Goal: Navigation & Orientation: Find specific page/section

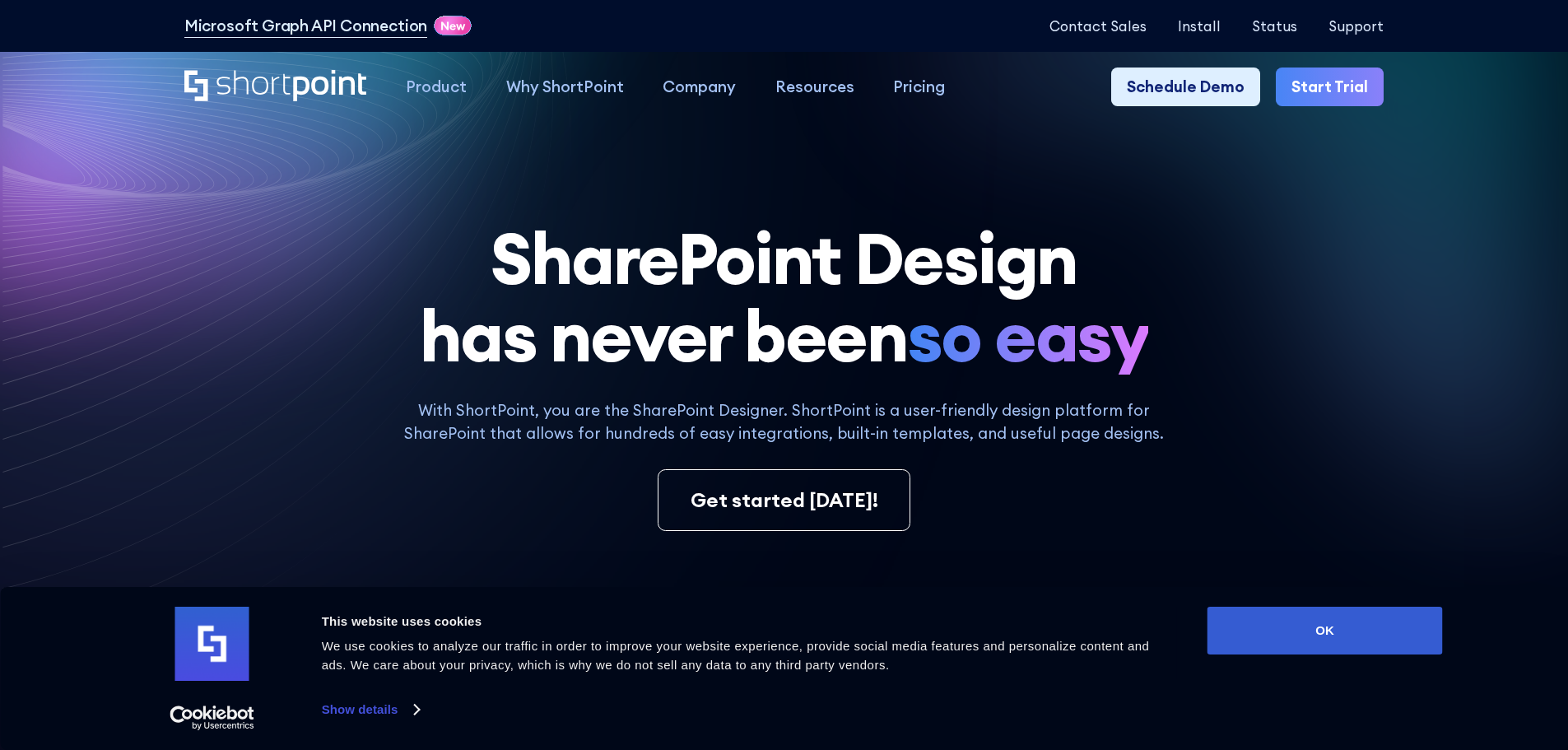
click at [1270, 615] on button "OK" at bounding box center [1324, 631] width 236 height 48
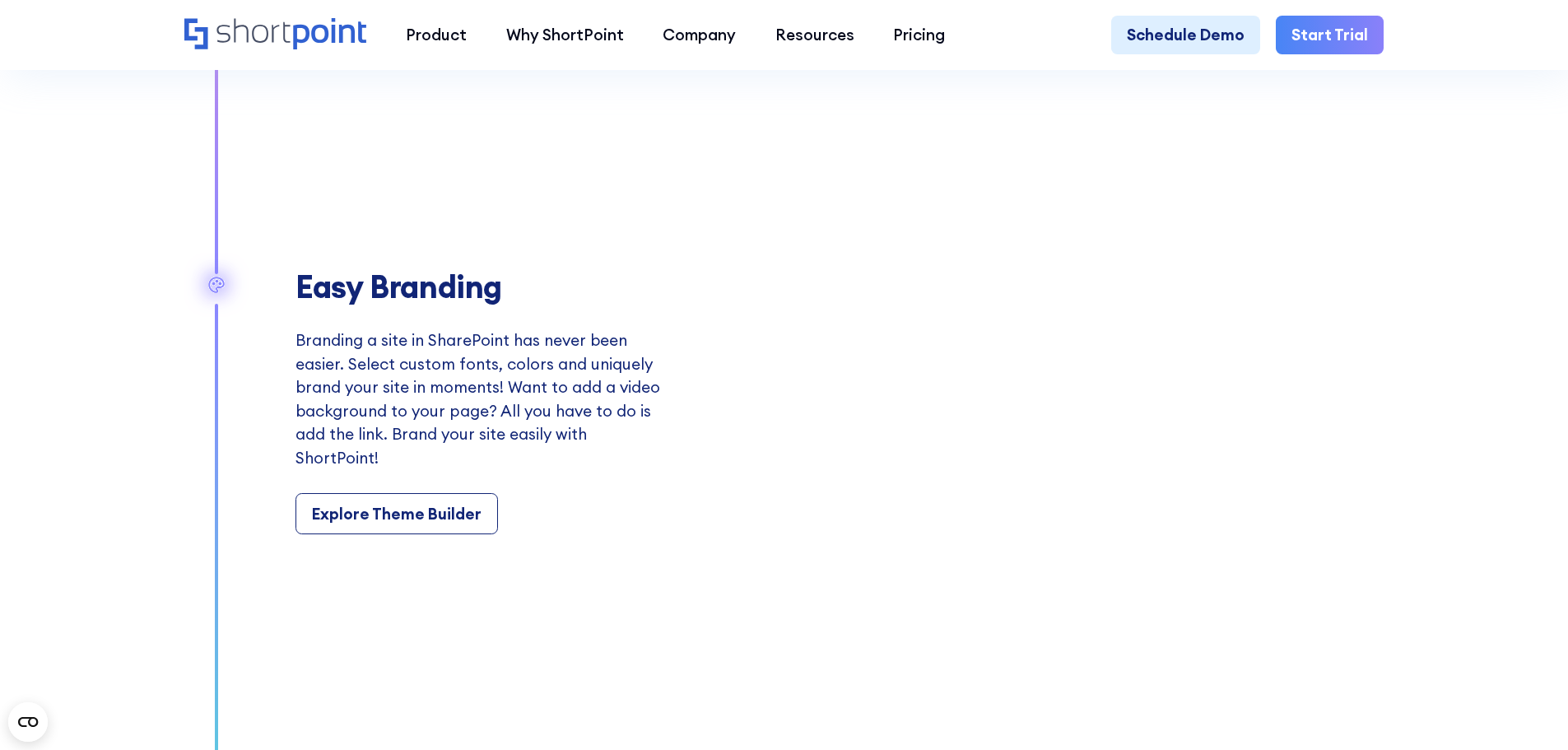
scroll to position [3046, 0]
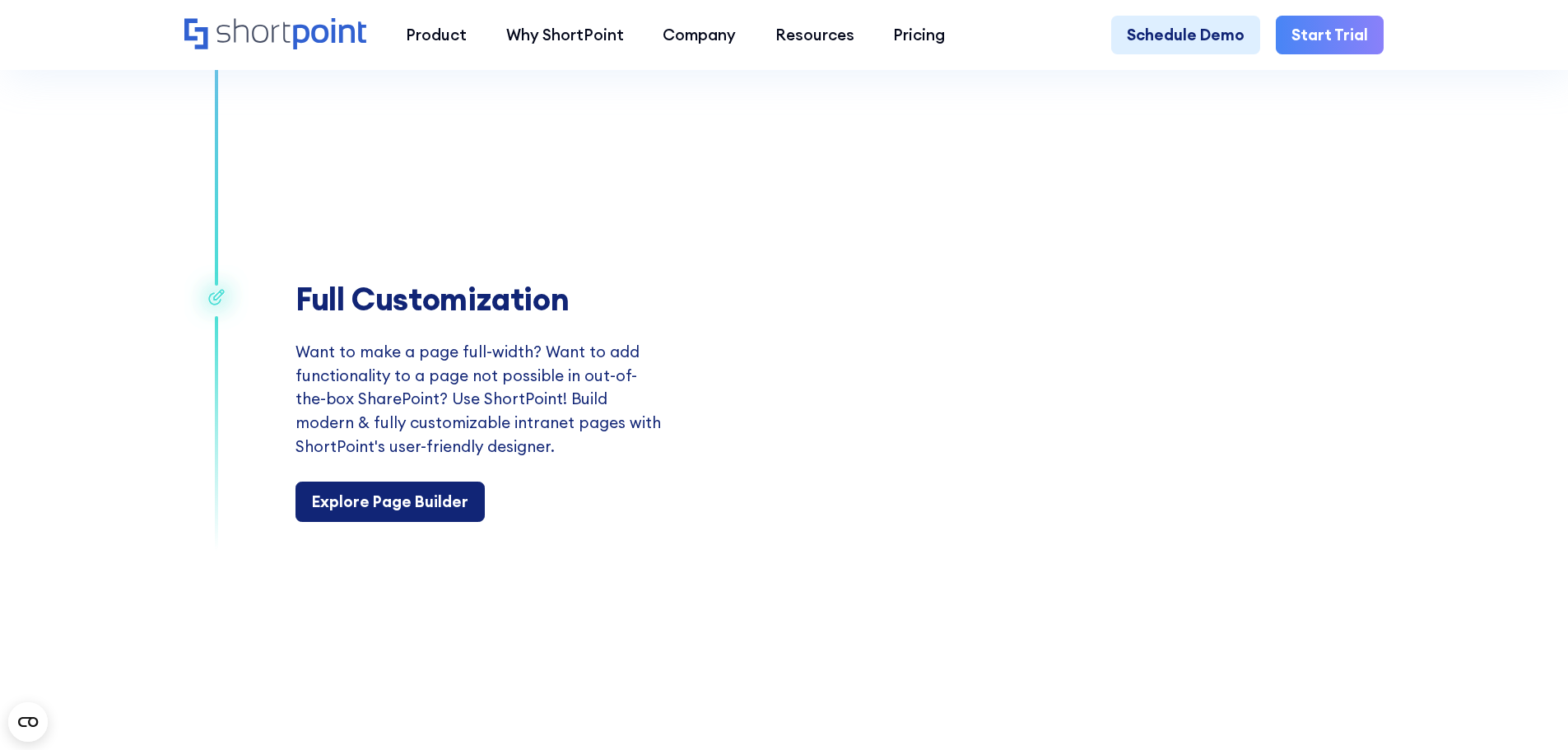
click at [416, 513] on div "Explore Page Builder" at bounding box center [389, 502] width 157 height 24
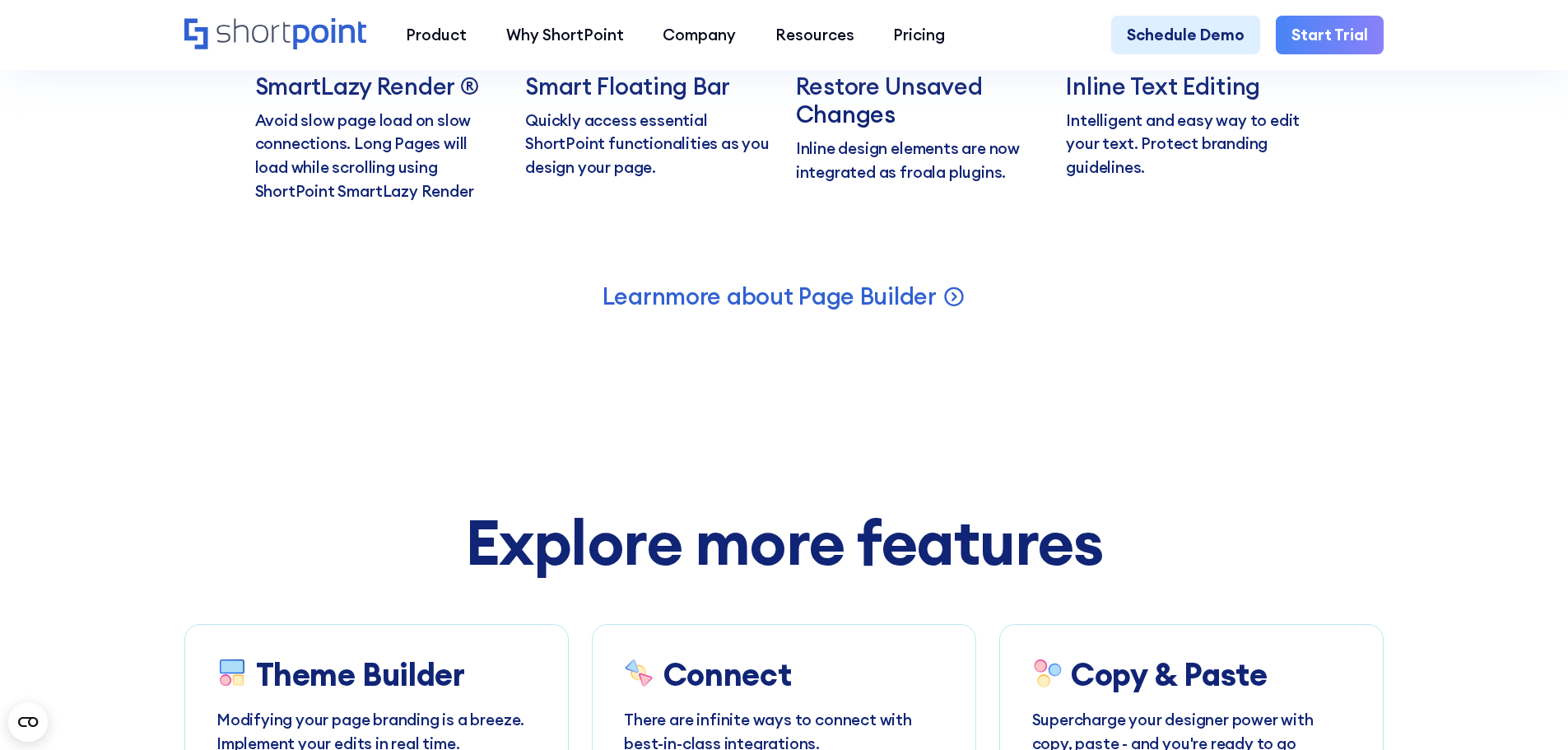
scroll to position [8727, 0]
